Goal: Transaction & Acquisition: Subscribe to service/newsletter

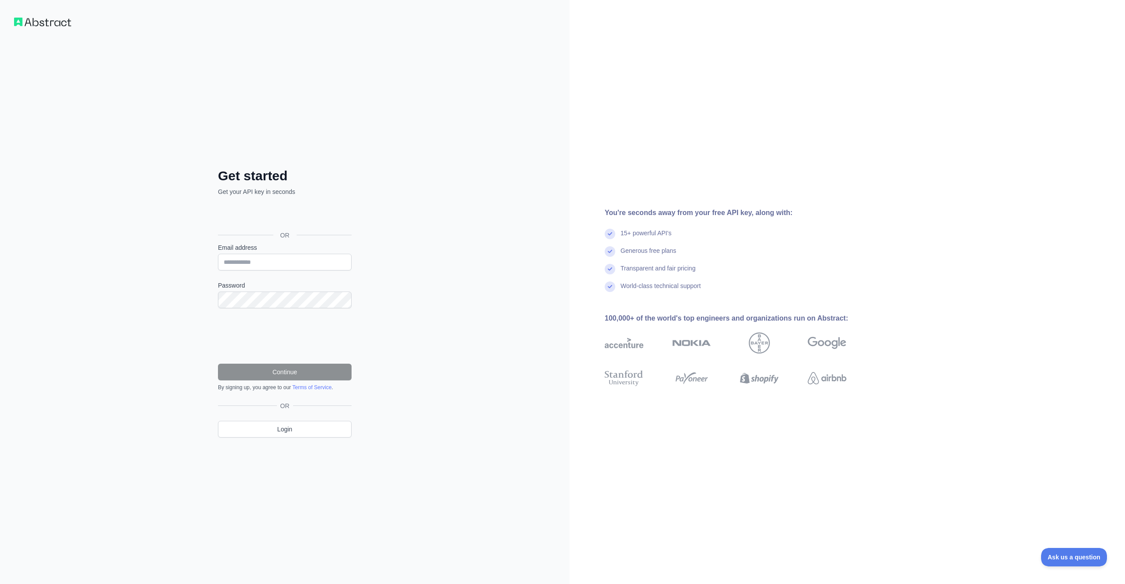
click at [885, 95] on div "You're seconds away from your free API key, along with: 15+ powerful API's Gene…" at bounding box center [848, 292] width 556 height 584
click at [939, 184] on div "You're seconds away from your free API key, along with: 15+ powerful API's Gene…" at bounding box center [848, 292] width 556 height 584
